Goal: Information Seeking & Learning: Learn about a topic

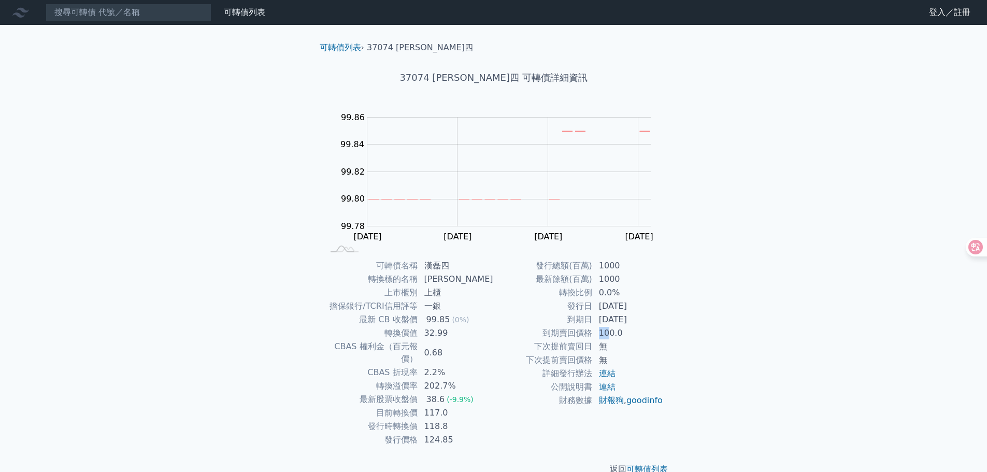
drag, startPoint x: 596, startPoint y: 334, endPoint x: 611, endPoint y: 336, distance: 14.7
click at [611, 336] on td "100.0" at bounding box center [628, 332] width 71 height 13
click at [614, 337] on td "100.0" at bounding box center [628, 332] width 71 height 13
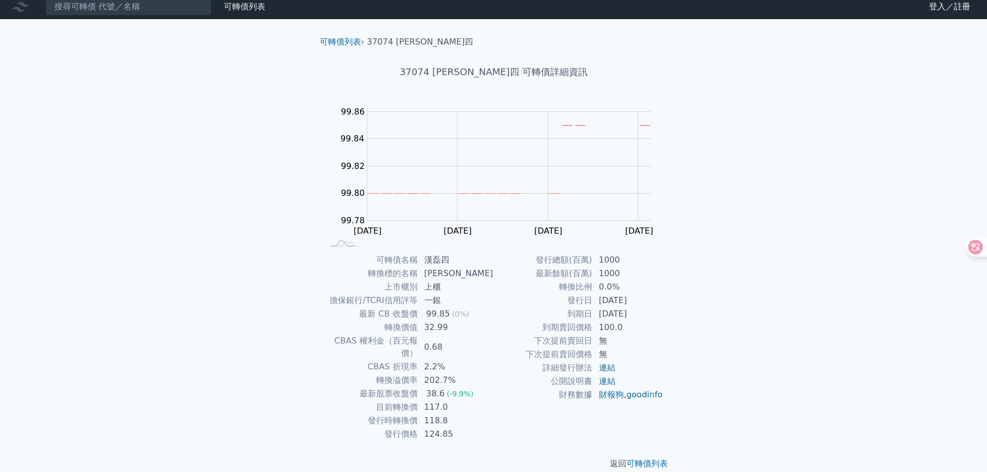
scroll to position [8, 0]
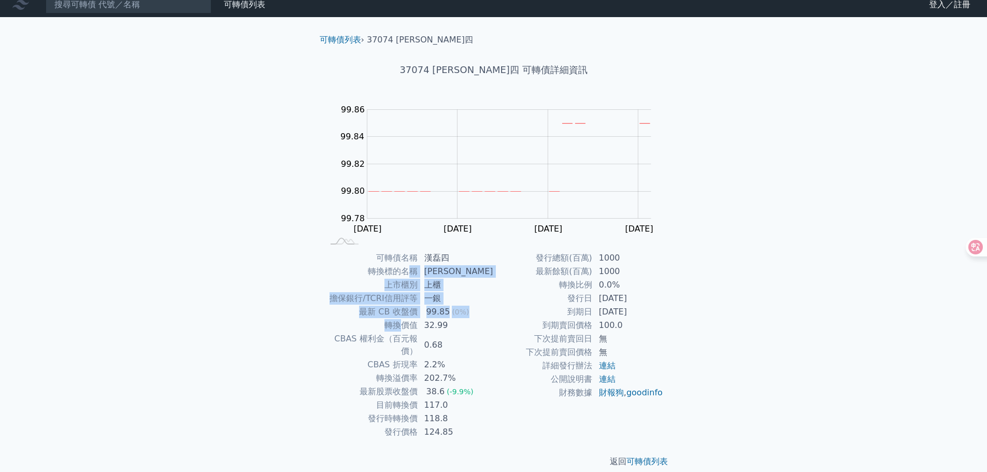
drag, startPoint x: 412, startPoint y: 270, endPoint x: 418, endPoint y: 358, distance: 87.8
click at [418, 358] on tbody "可轉債名稱 [PERSON_NAME] 轉換標的名稱 [PERSON_NAME] 上市櫃別 上櫃 擔保銀行/TCRI信用評等 一銀 最新 CB 收盤價 99.…" at bounding box center [409, 345] width 170 height 188
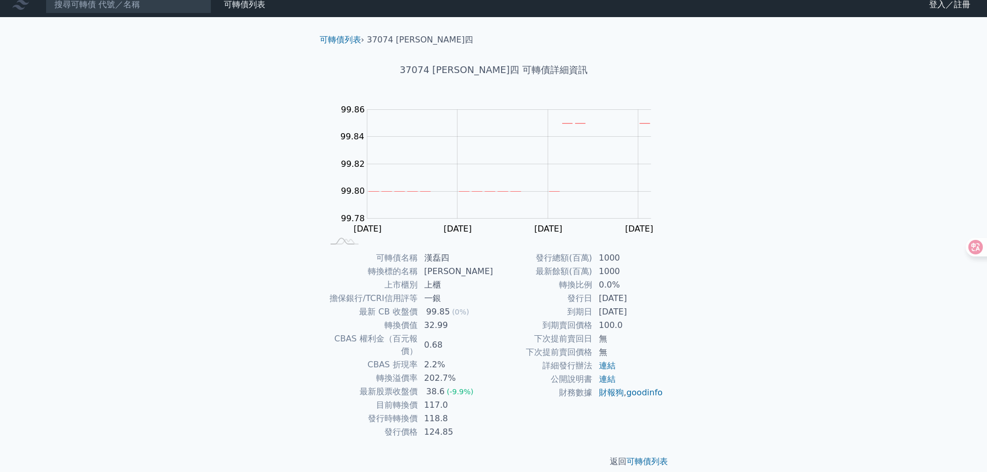
click at [418, 372] on td "轉換溢價率" at bounding box center [371, 378] width 94 height 13
click at [556, 352] on td "下次提前賣回價格" at bounding box center [543, 352] width 99 height 13
drag, startPoint x: 563, startPoint y: 294, endPoint x: 568, endPoint y: 350, distance: 56.3
click at [568, 350] on tbody "發行總額(百萬) 1000 最新餘額(百萬) 1000 轉換比例 0.0% 發行日 [DATE] 到期日 [DATE] 到期賣回價格 100.0 下次提前賣回…" at bounding box center [579, 325] width 170 height 148
click at [568, 350] on td "下次提前賣回價格" at bounding box center [543, 352] width 99 height 13
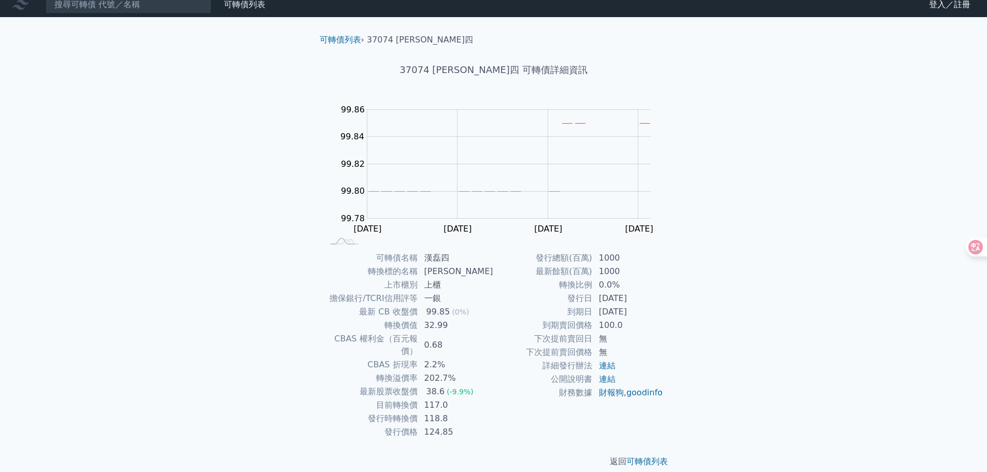
click at [398, 38] on li "37074 [PERSON_NAME]四" at bounding box center [420, 40] width 106 height 12
click at [360, 41] on link "可轉債列表" at bounding box center [340, 40] width 41 height 10
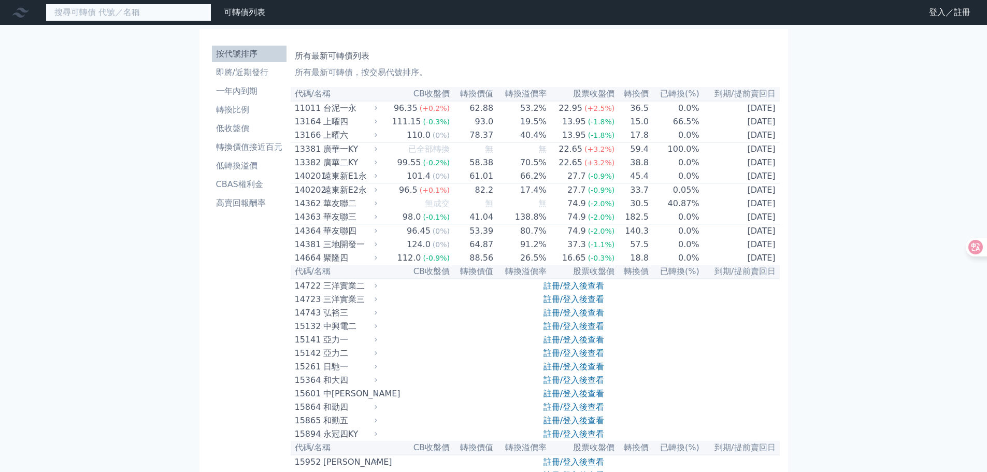
click at [147, 11] on input at bounding box center [129, 13] width 166 height 18
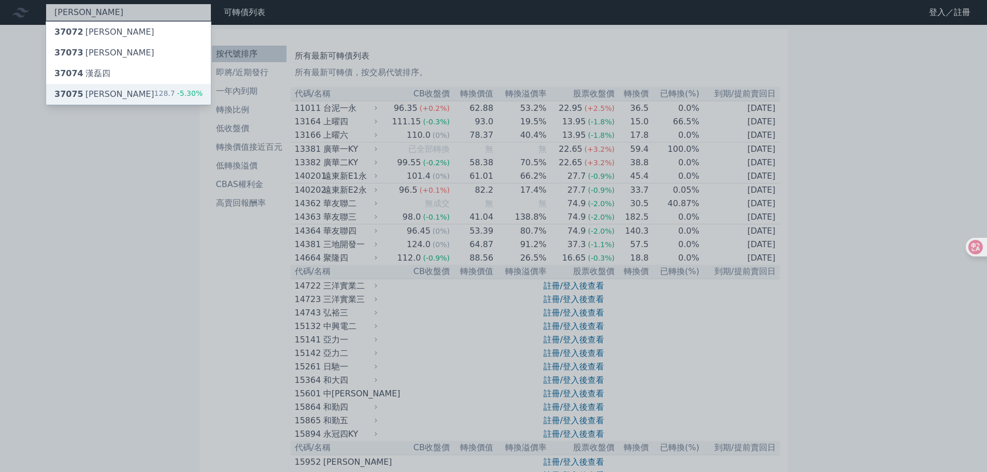
type input "[PERSON_NAME]"
click at [95, 87] on div "37075 漢磊五 128.7 -5.30%" at bounding box center [128, 94] width 165 height 21
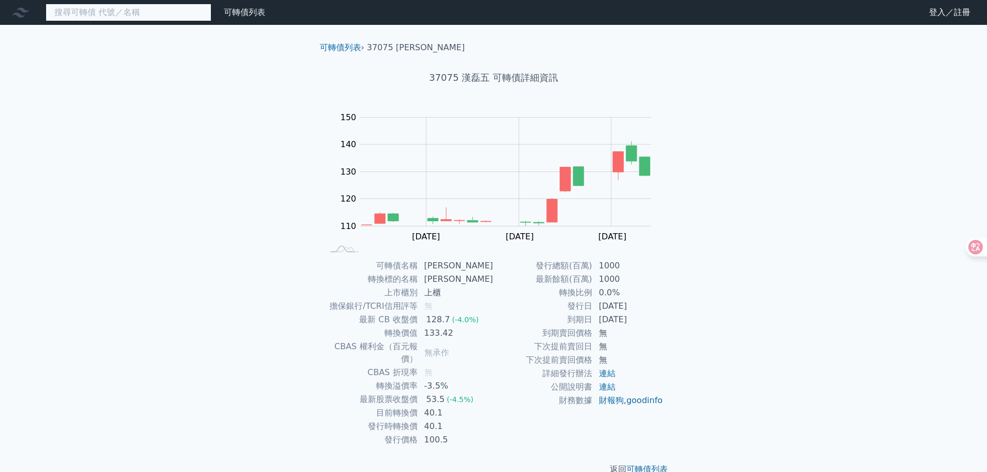
click at [103, 9] on input at bounding box center [129, 13] width 166 height 18
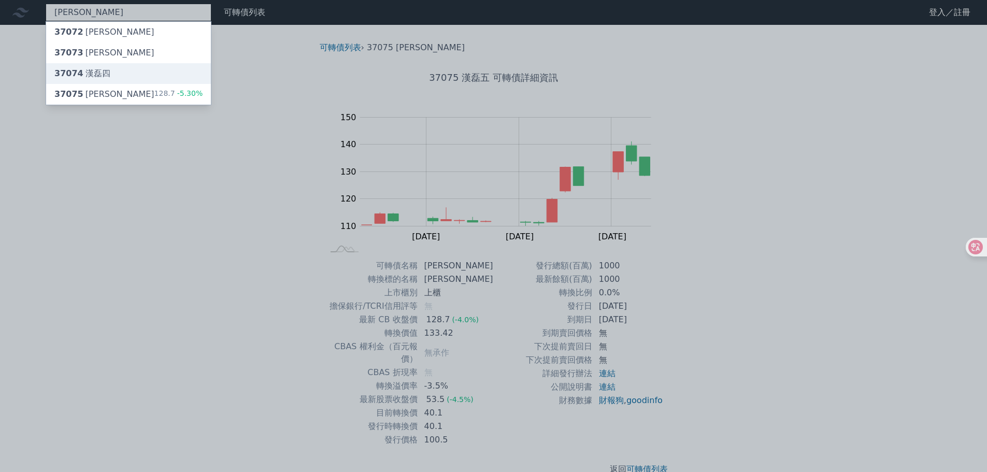
type input "[PERSON_NAME]"
